Goal: Task Accomplishment & Management: Manage account settings

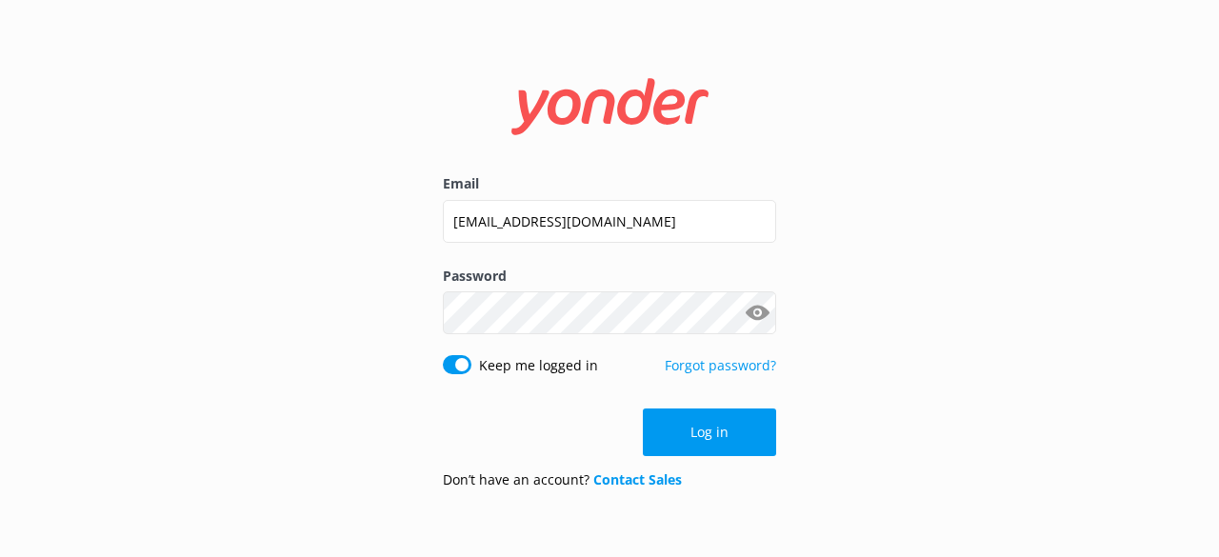
click at [761, 308] on button "Show password" at bounding box center [757, 313] width 38 height 38
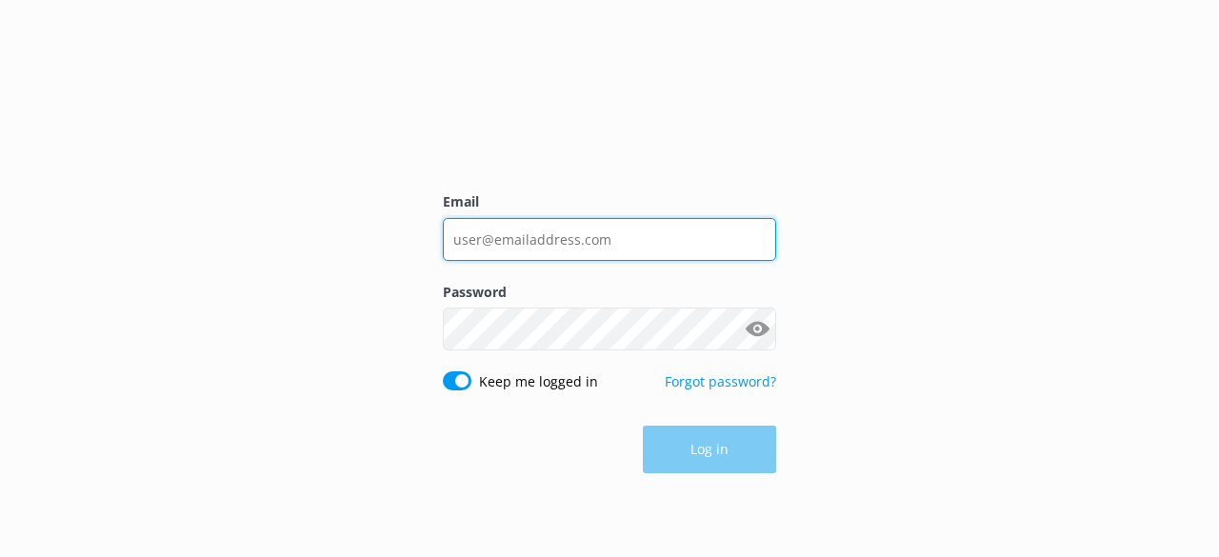
type input "[EMAIL_ADDRESS][DOMAIN_NAME]"
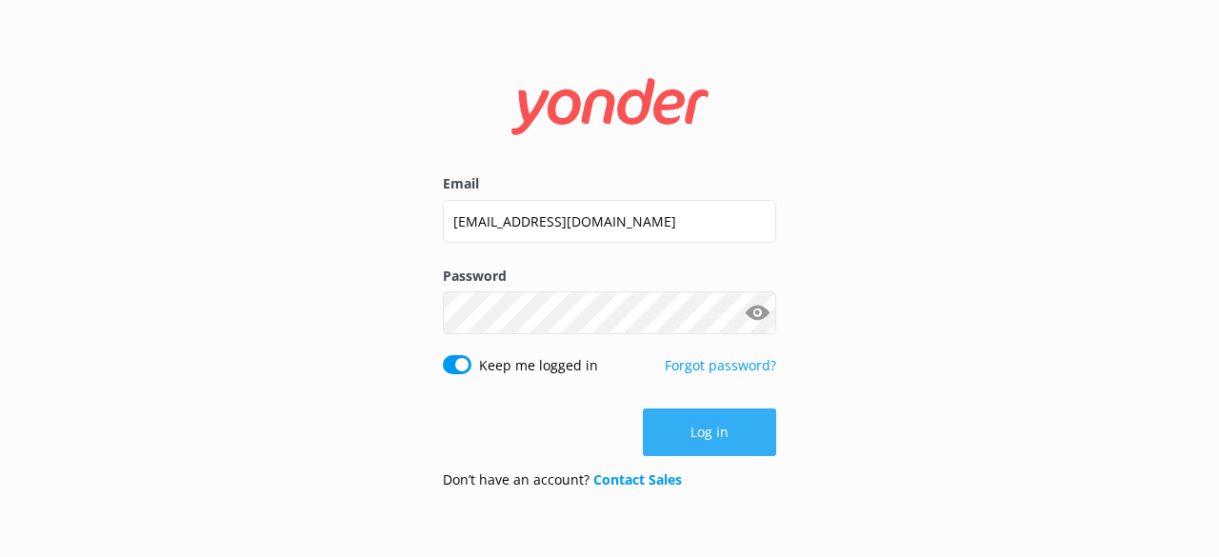
click at [717, 432] on button "Log in" at bounding box center [709, 433] width 133 height 48
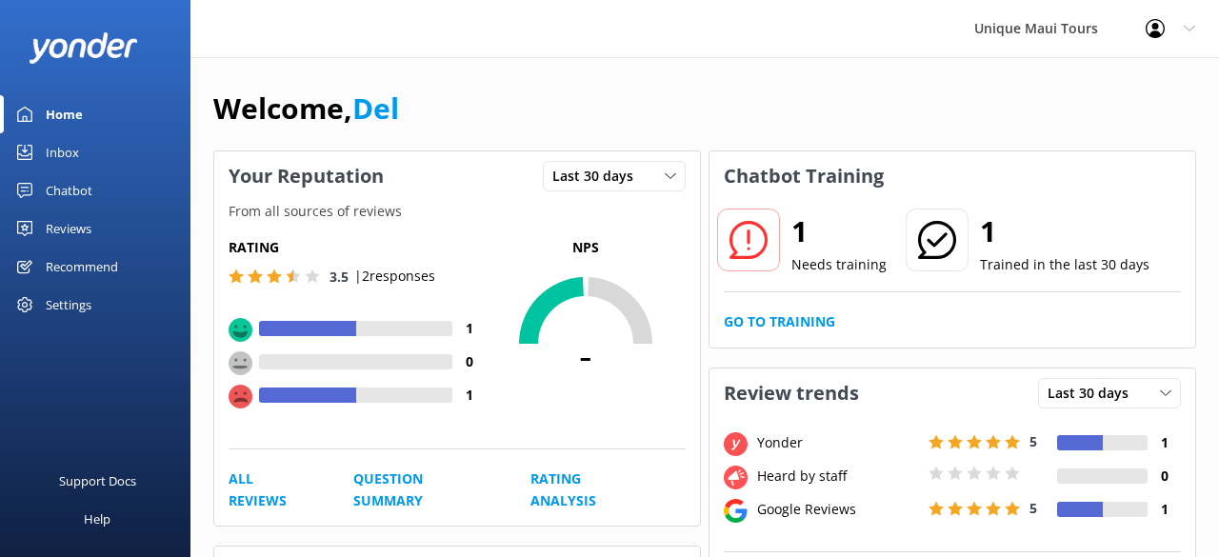
click at [793, 246] on h2 "1" at bounding box center [839, 232] width 95 height 46
click at [762, 323] on link "Go to Training" at bounding box center [779, 322] width 111 height 21
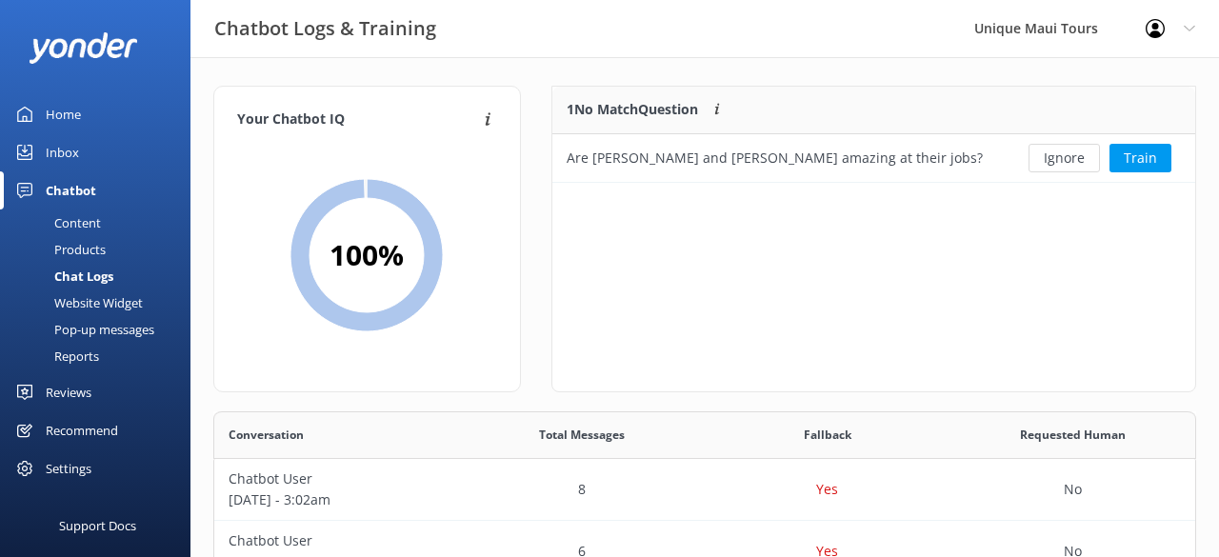
click at [68, 469] on div "Settings" at bounding box center [69, 469] width 46 height 38
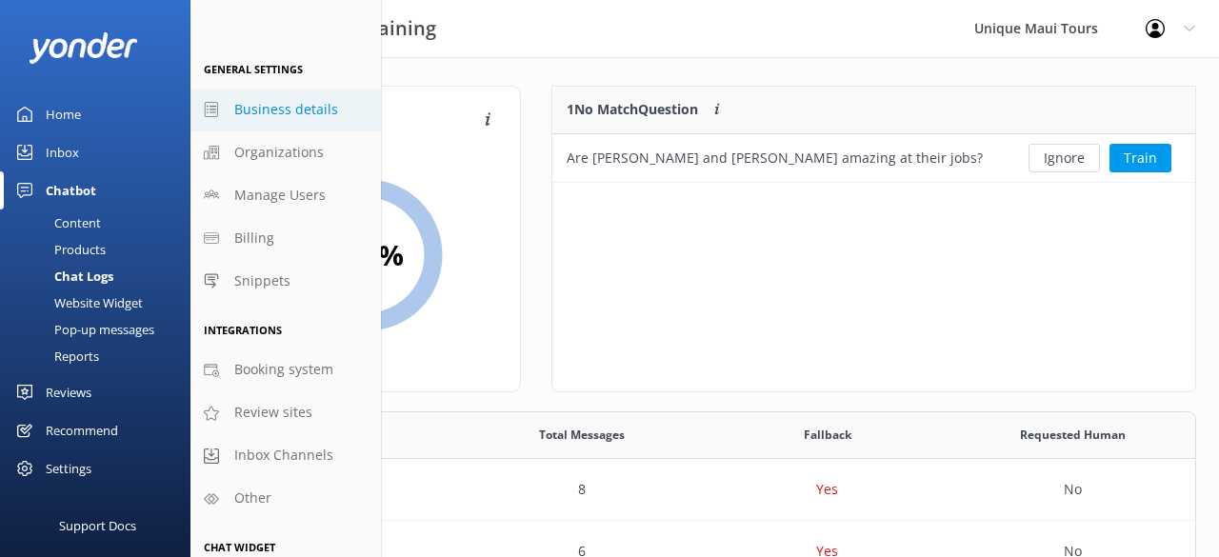
click at [259, 111] on span "Business details" at bounding box center [286, 109] width 104 height 21
select select "Pacific/[GEOGRAPHIC_DATA]"
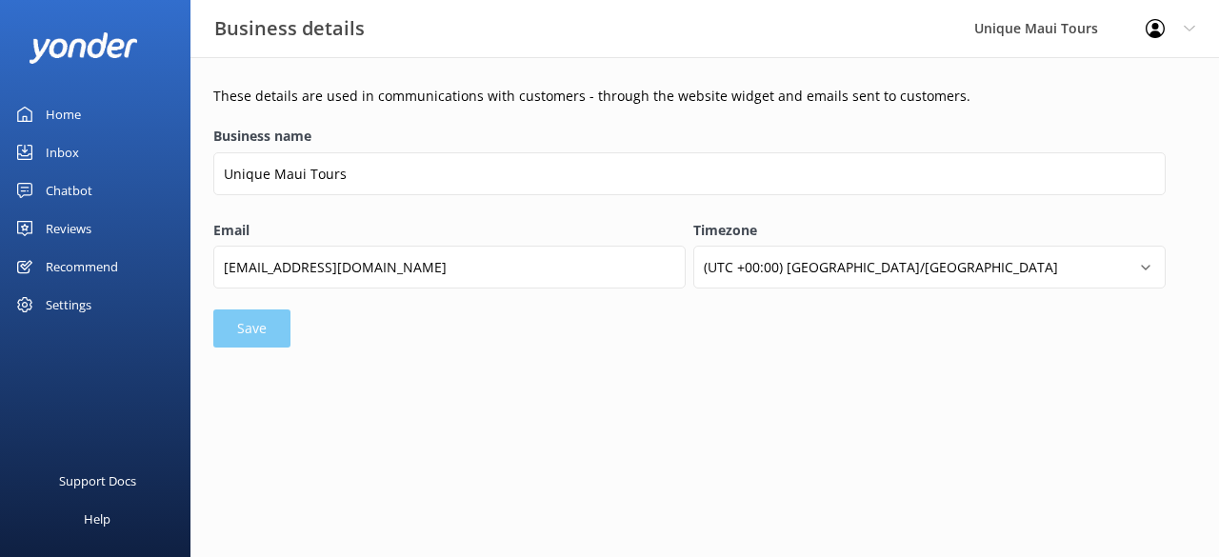
click at [74, 301] on div "Settings" at bounding box center [69, 305] width 46 height 38
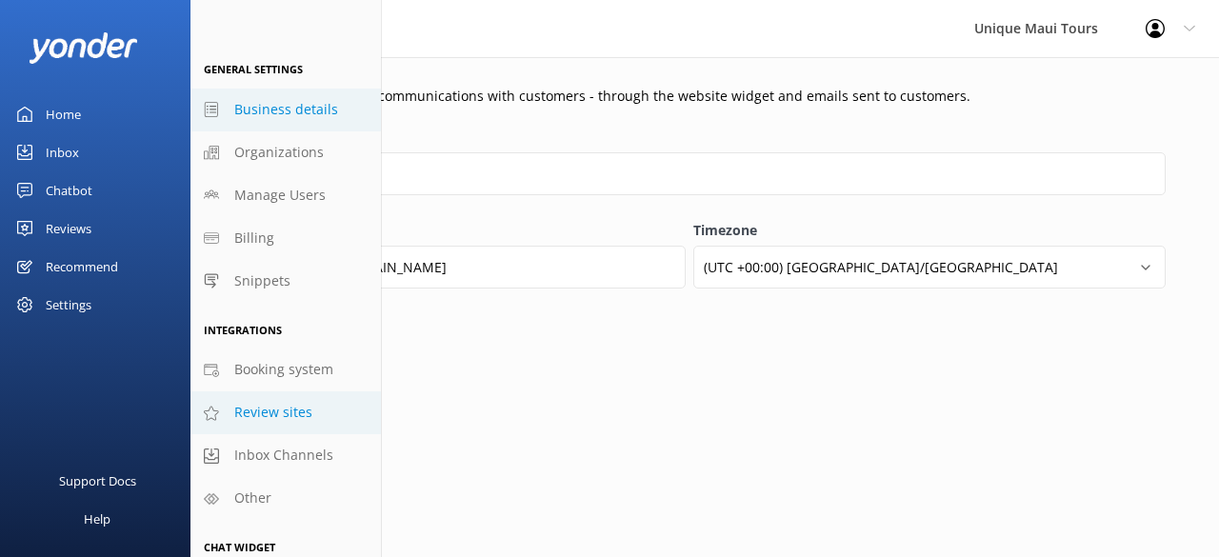
scroll to position [71, 0]
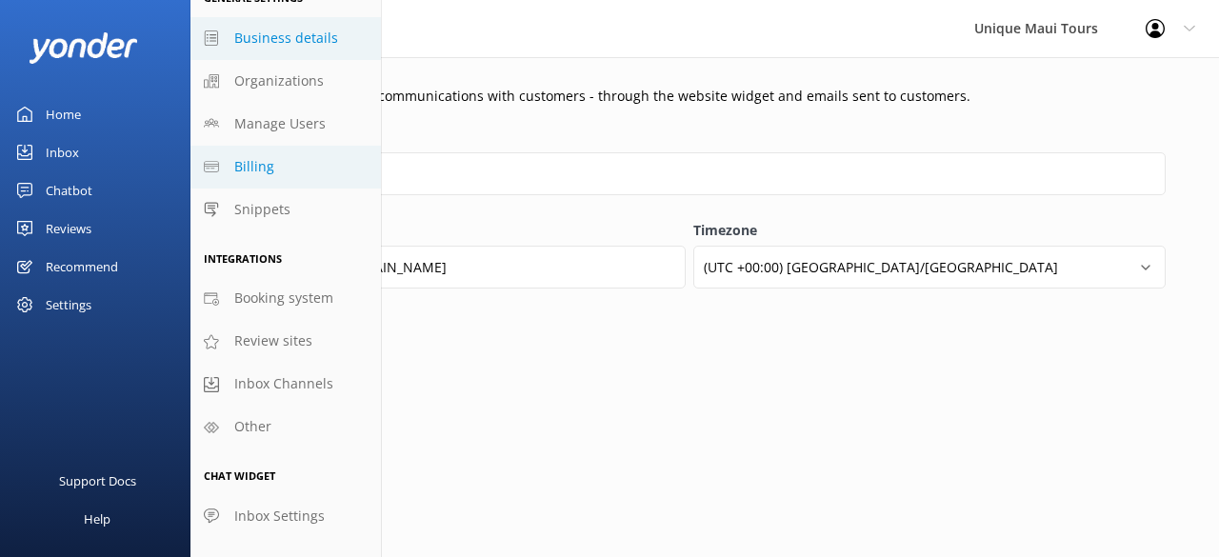
click at [251, 172] on span "Billing" at bounding box center [254, 166] width 40 height 21
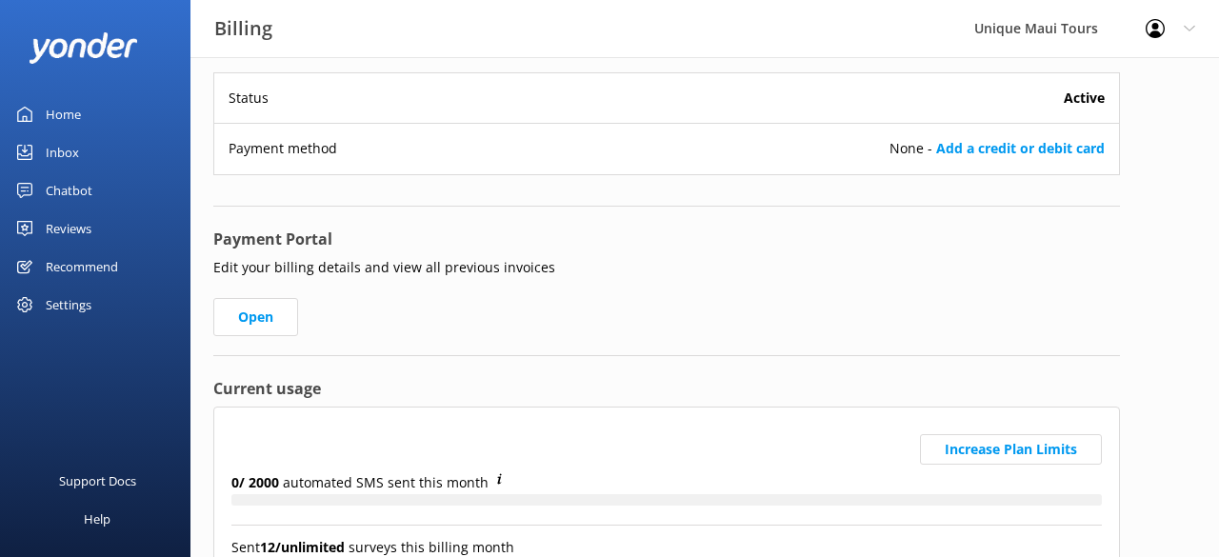
scroll to position [154, 0]
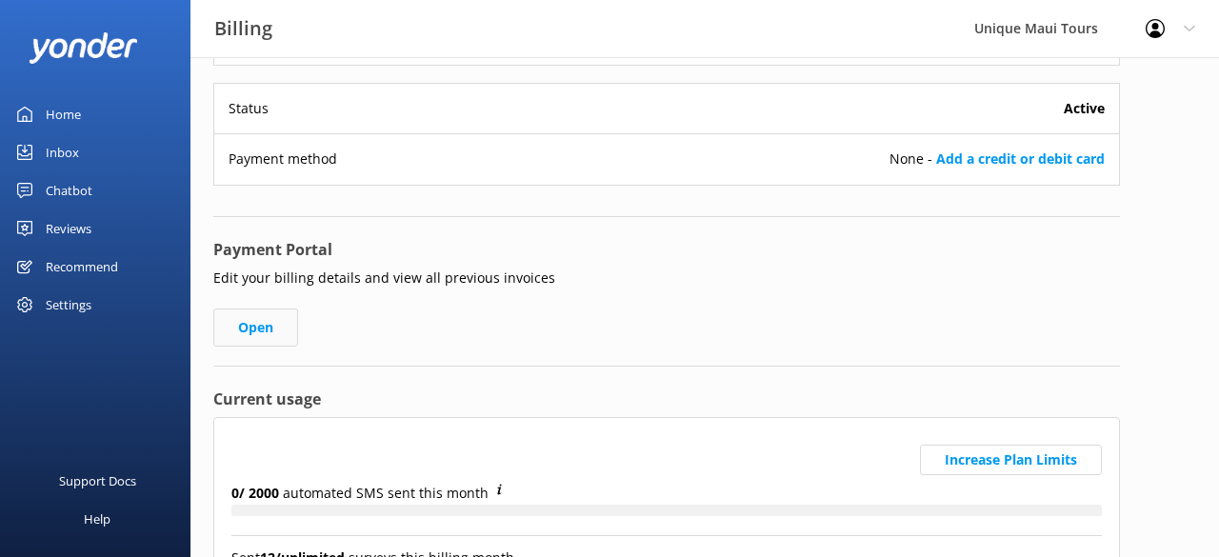
click at [253, 322] on link "Open" at bounding box center [255, 328] width 85 height 38
click at [258, 326] on link "Open" at bounding box center [255, 328] width 85 height 38
click at [265, 328] on link "Open" at bounding box center [255, 328] width 85 height 38
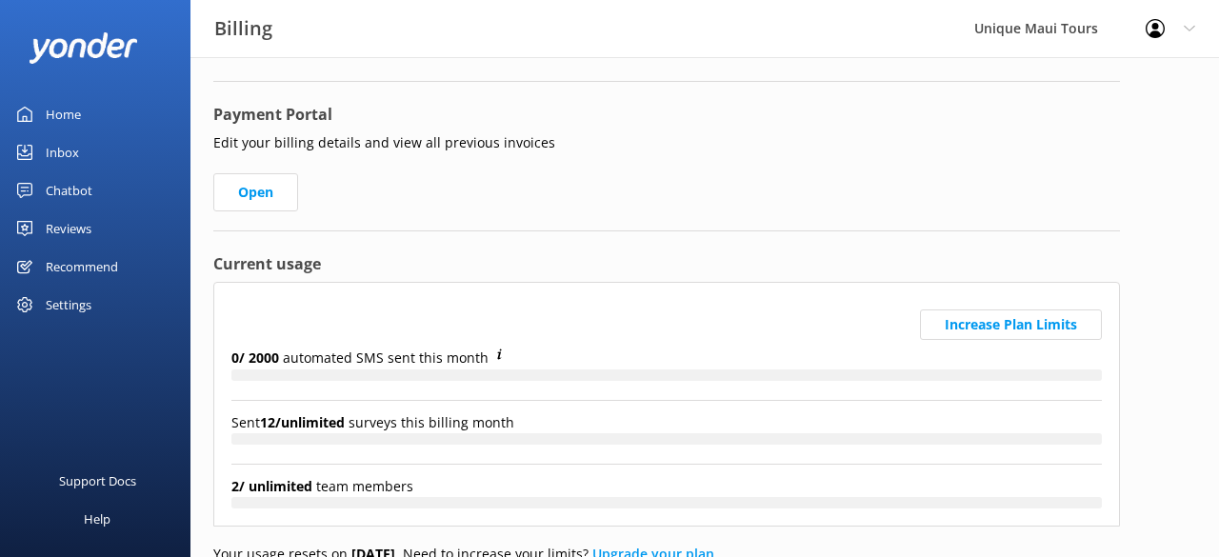
scroll to position [381, 0]
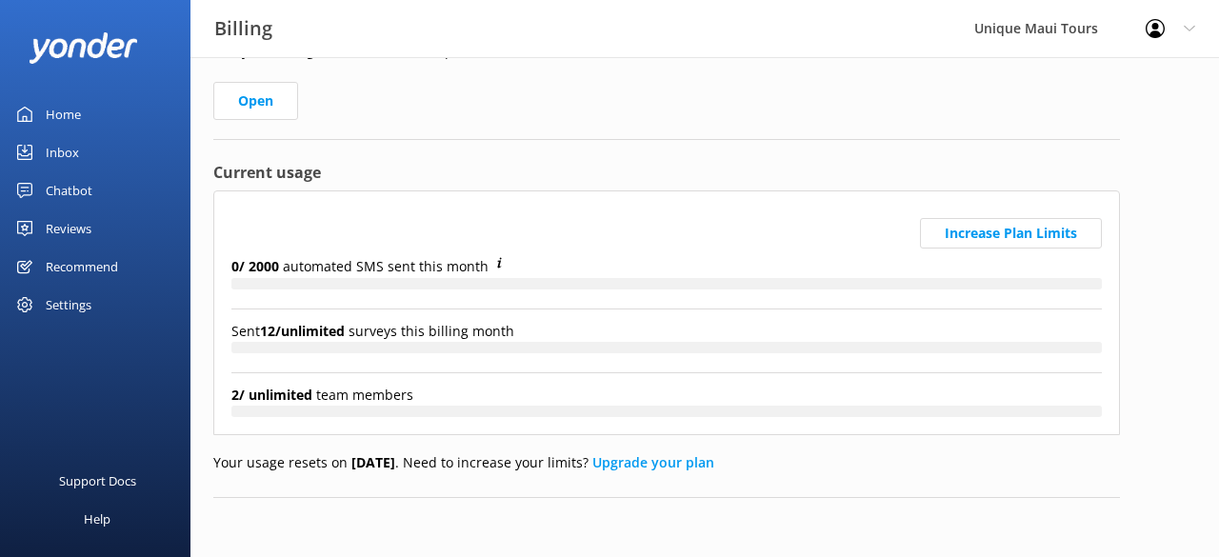
click at [68, 302] on div "Settings" at bounding box center [69, 305] width 46 height 38
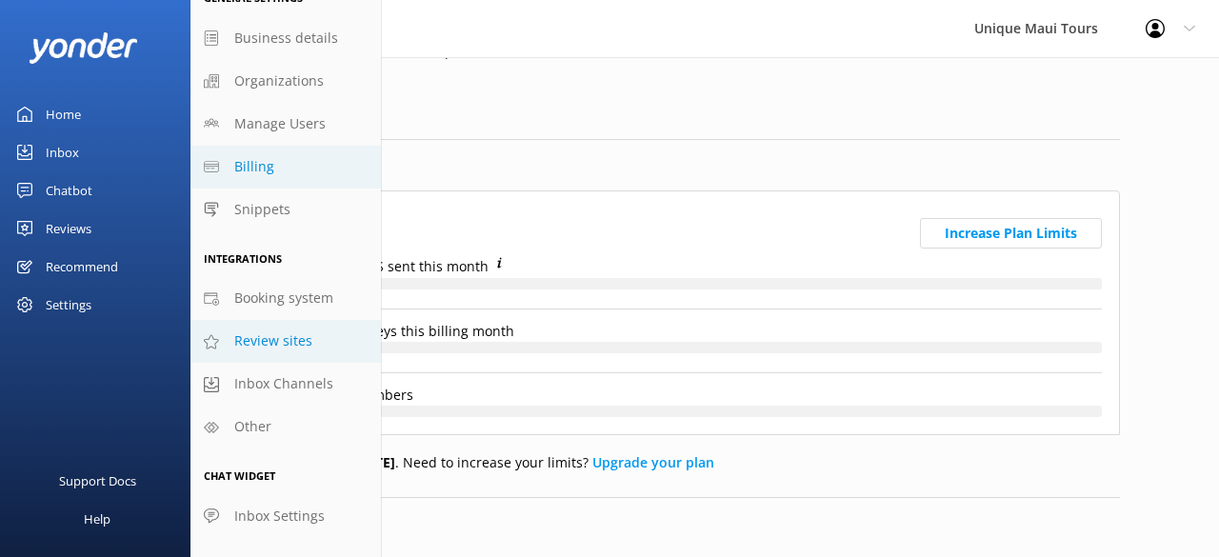
scroll to position [0, 0]
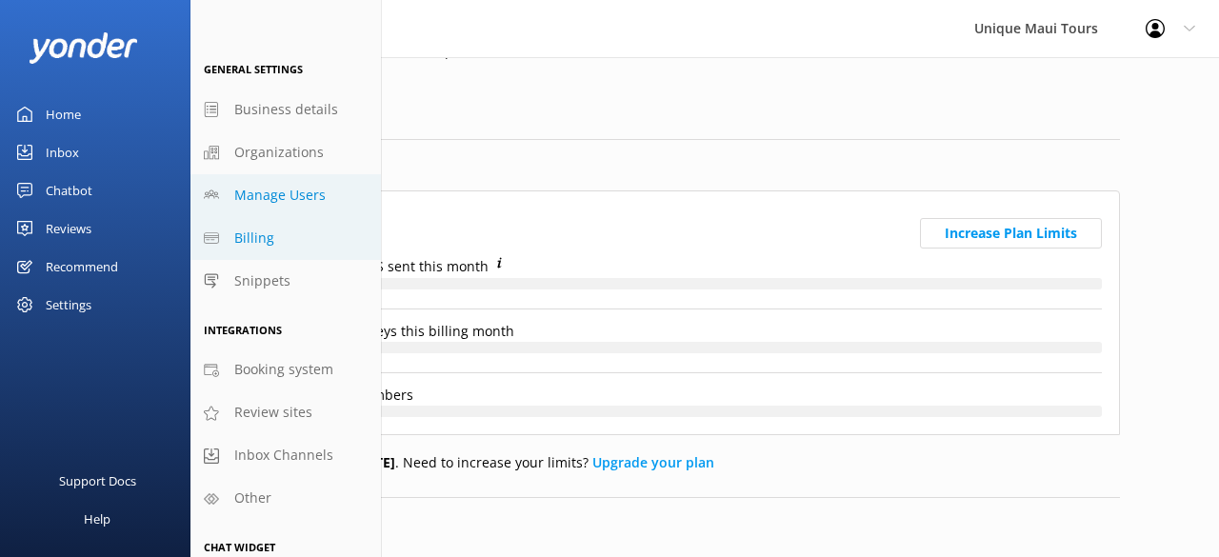
click at [280, 195] on span "Manage Users" at bounding box center [279, 195] width 91 height 21
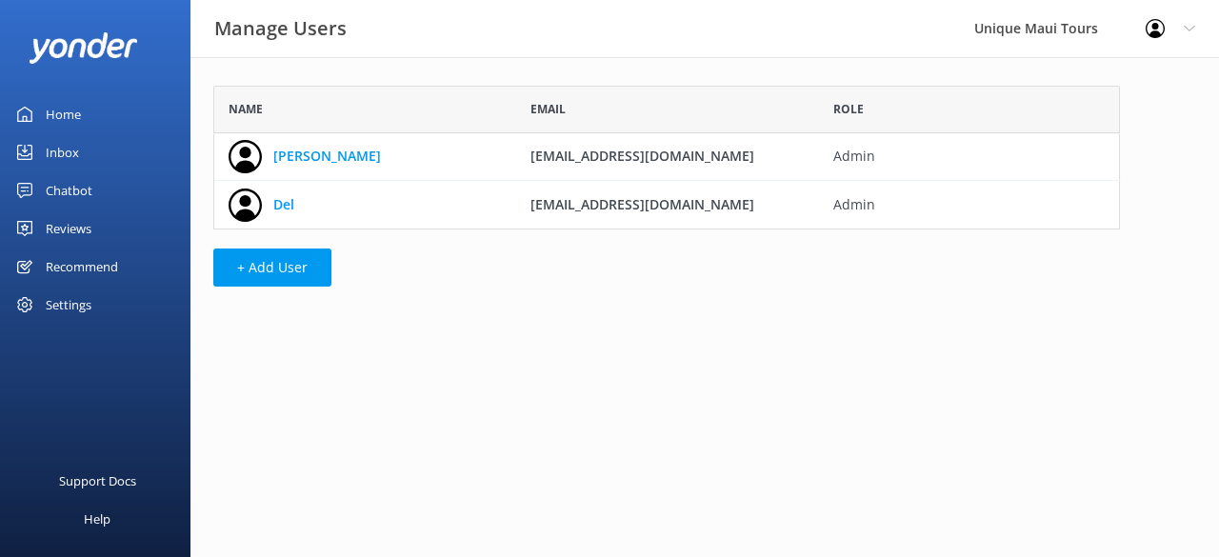
scroll to position [144, 907]
